Goal: Information Seeking & Learning: Learn about a topic

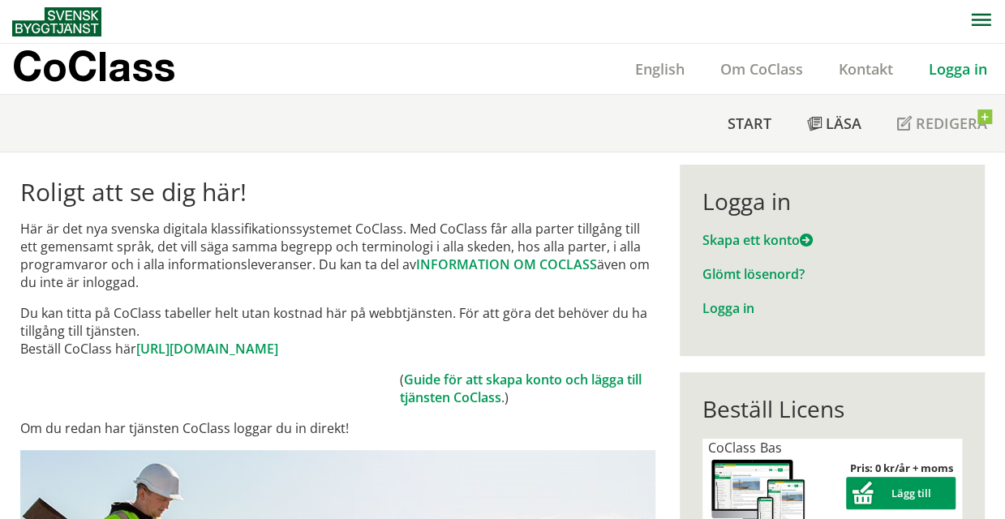
click at [950, 72] on link "Logga in" at bounding box center [958, 68] width 94 height 19
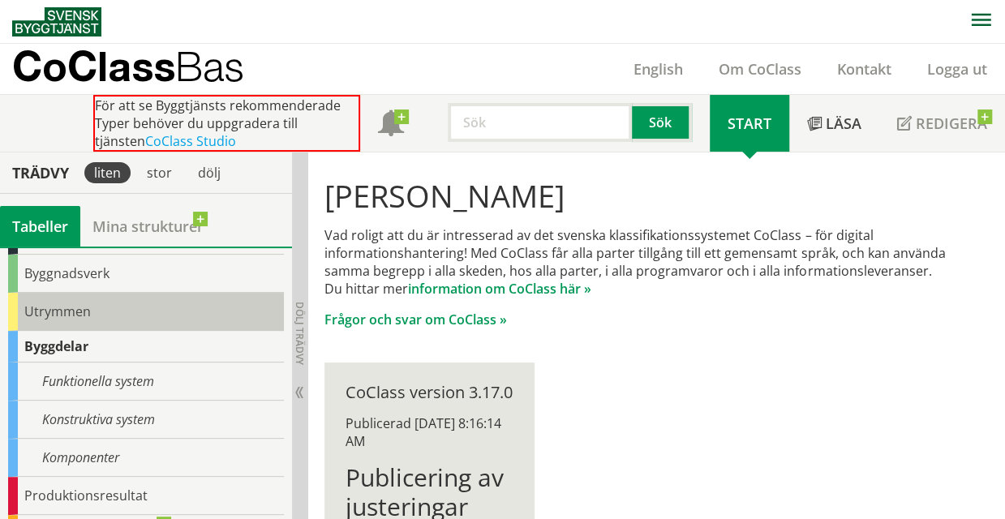
scroll to position [116, 0]
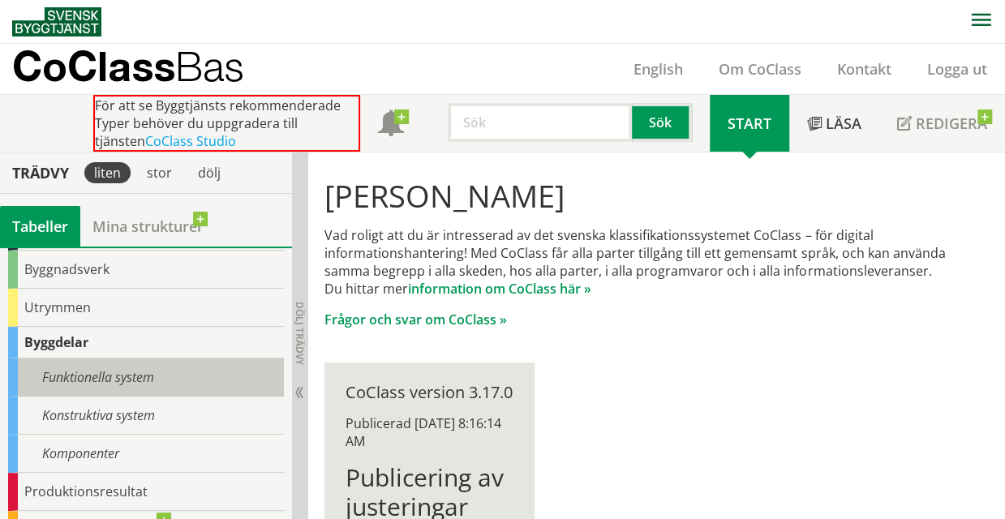
click at [106, 380] on div "Funktionella system" at bounding box center [146, 377] width 276 height 38
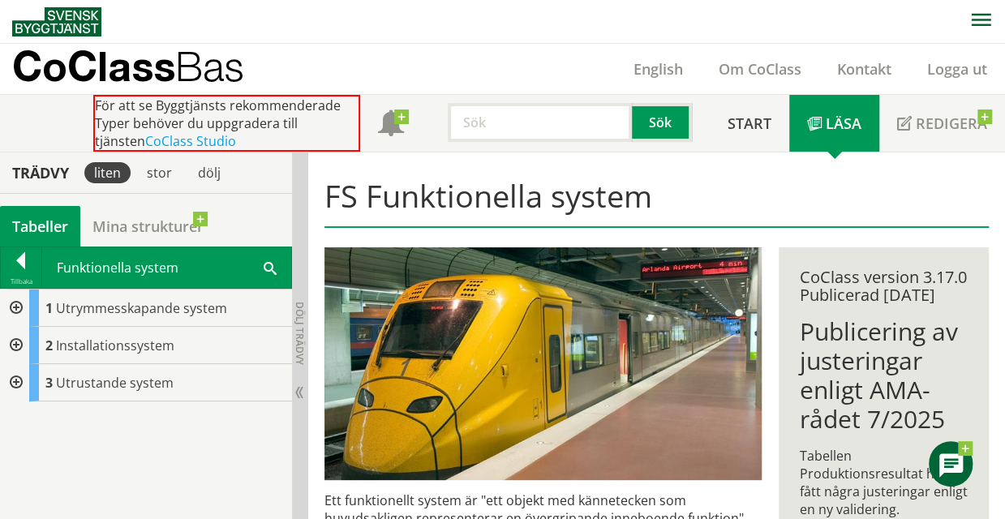
click at [15, 304] on div at bounding box center [14, 307] width 29 height 37
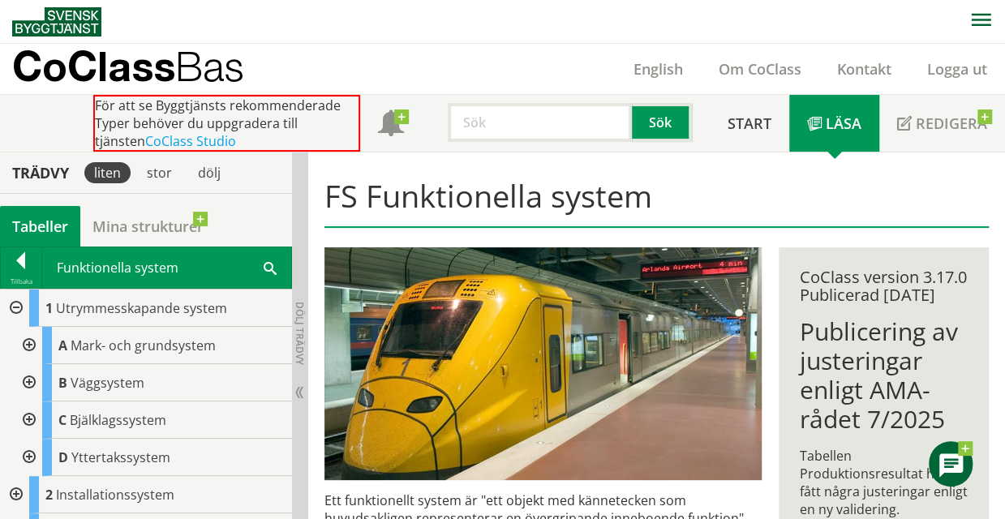
click at [26, 377] on div at bounding box center [27, 382] width 29 height 37
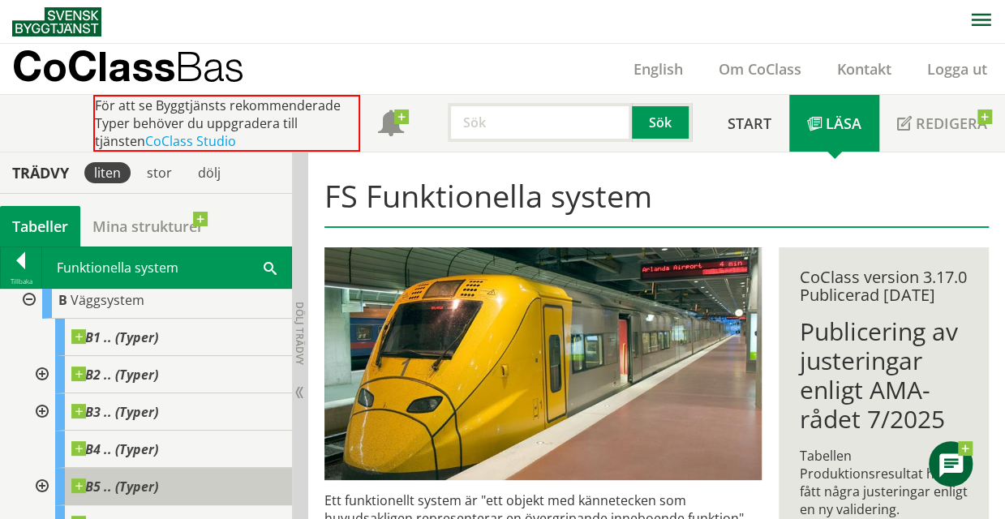
scroll to position [41, 0]
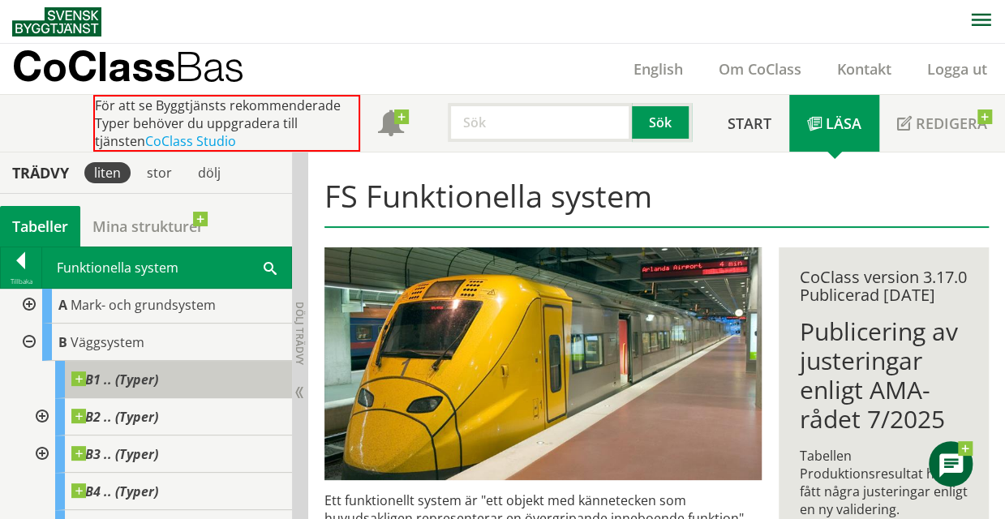
click at [123, 383] on span "B1 .. (Typer)" at bounding box center [114, 379] width 87 height 16
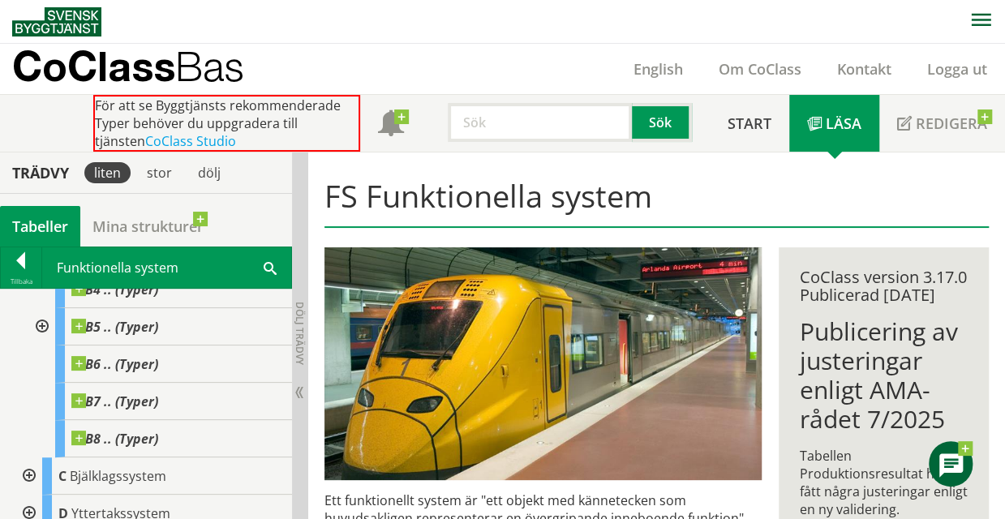
scroll to position [289, 0]
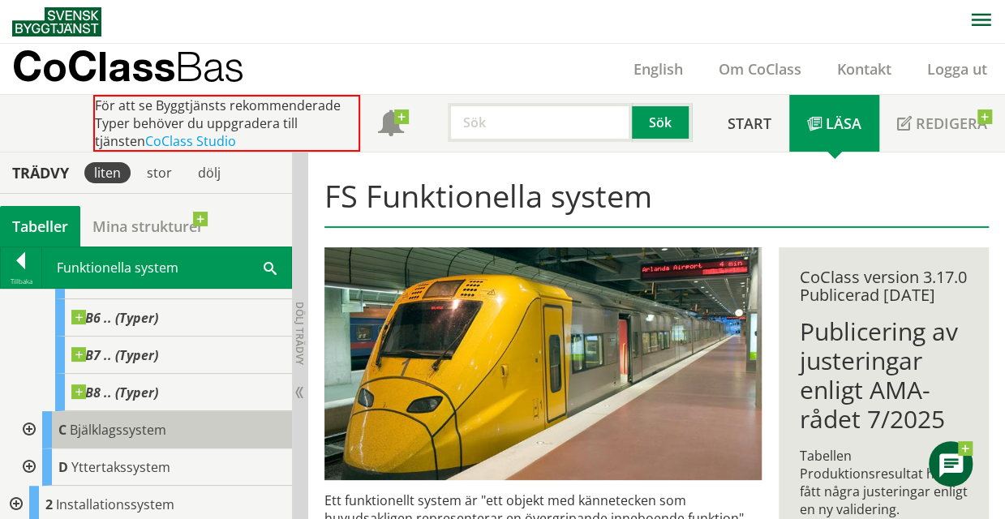
click at [146, 434] on span "Bjälklagssystem" at bounding box center [118, 430] width 96 height 18
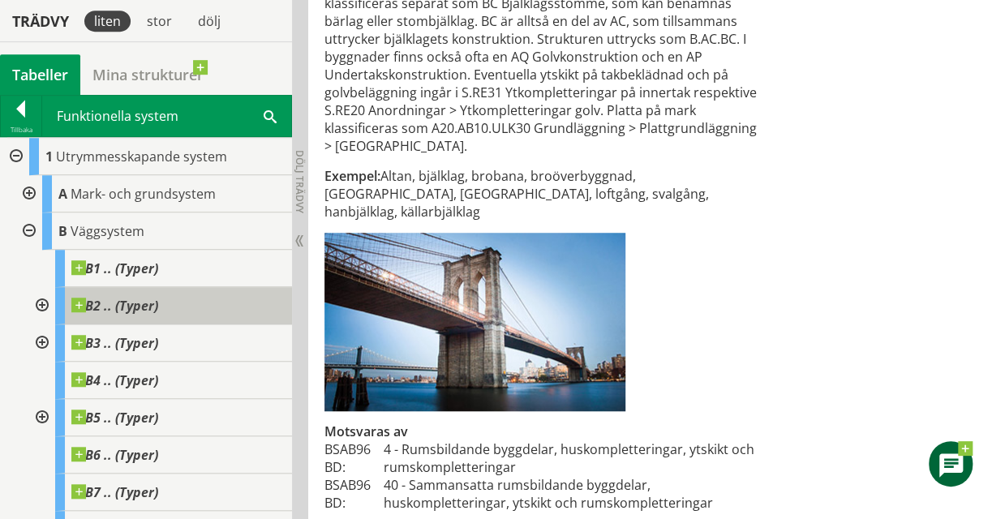
scroll to position [177, 0]
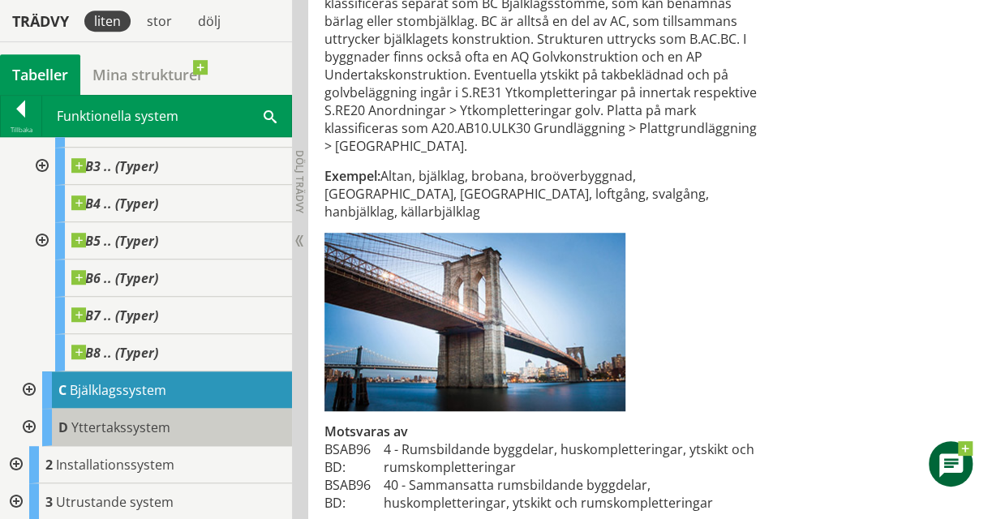
click at [75, 429] on span "Yttertakssystem" at bounding box center [120, 427] width 99 height 18
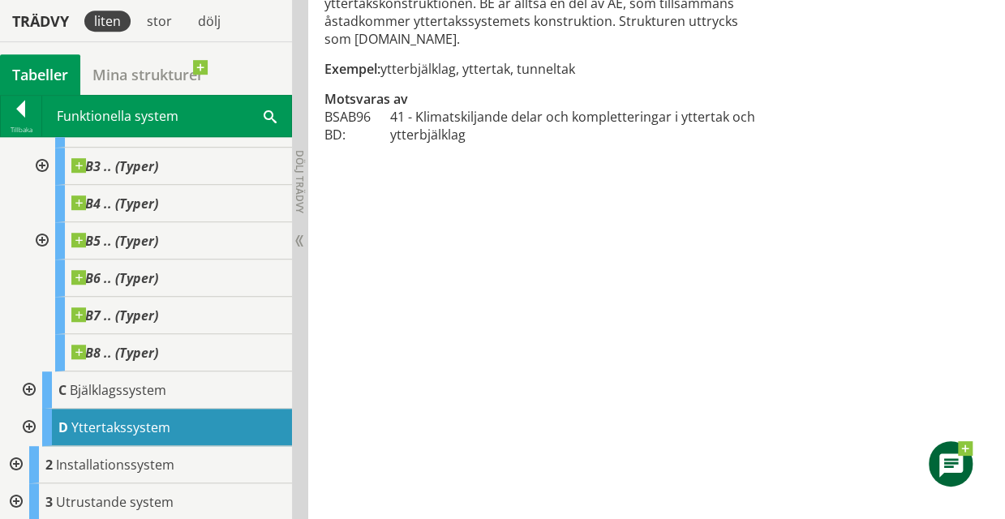
click at [19, 462] on div at bounding box center [14, 464] width 29 height 37
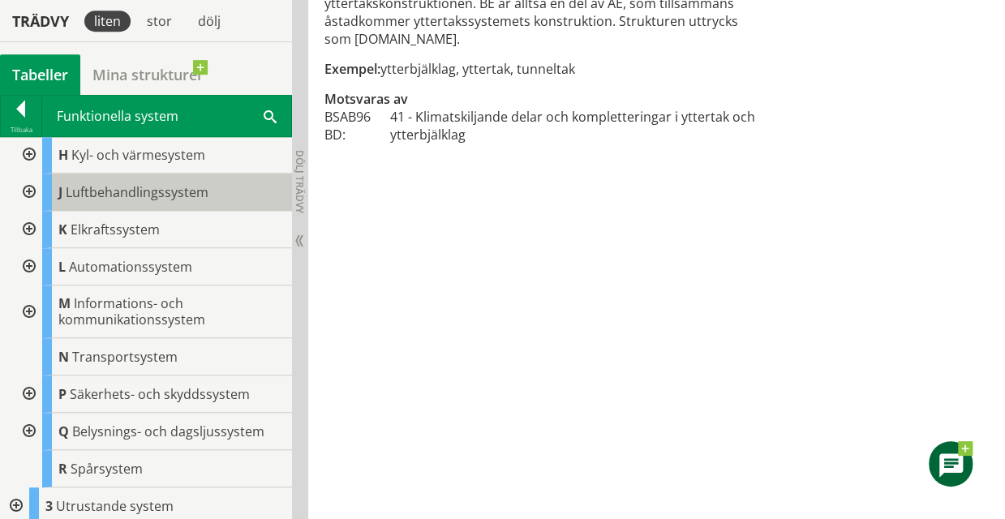
scroll to position [640, 0]
